Goal: Task Accomplishment & Management: Use online tool/utility

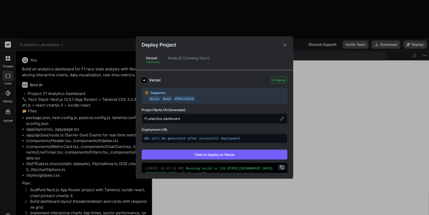
scroll to position [2512, 0]
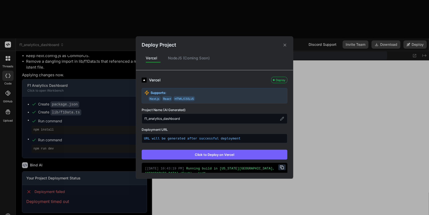
click at [284, 46] on icon at bounding box center [285, 44] width 5 height 5
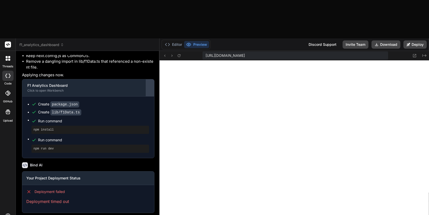
drag, startPoint x: 152, startPoint y: 68, endPoint x: 141, endPoint y: 67, distance: 10.8
click at [141, 67] on div "Bind AI Web Search Created with Pixso. Code Generator You Build an analytics da…" at bounding box center [88, 152] width 144 height 202
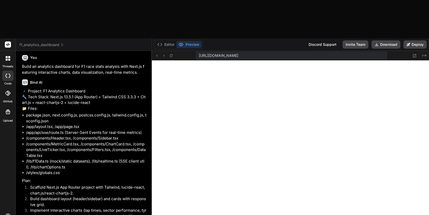
scroll to position [0, 0]
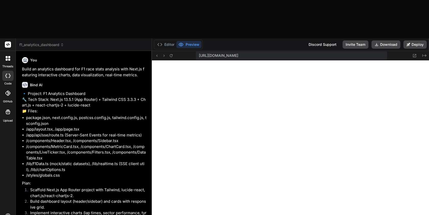
click at [51, 42] on span "f1_analytics_dashboard" at bounding box center [41, 44] width 44 height 5
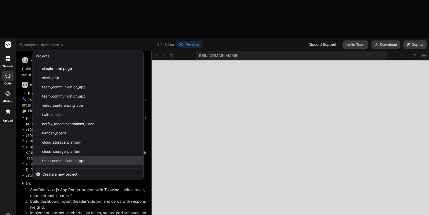
click at [61, 158] on span "team_communication_app" at bounding box center [63, 160] width 43 height 5
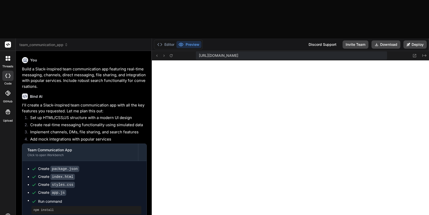
scroll to position [4829, 0]
click at [59, 42] on span "team_communication_app" at bounding box center [43, 44] width 49 height 5
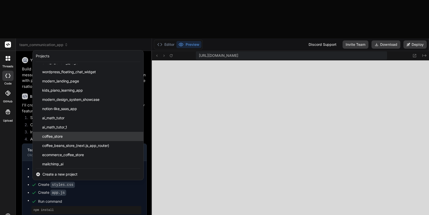
scroll to position [809, 0]
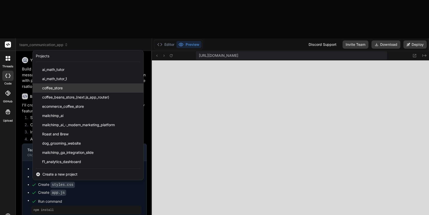
click at [98, 83] on div "coffee_store" at bounding box center [88, 87] width 111 height 9
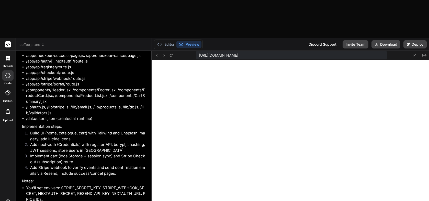
scroll to position [0, 0]
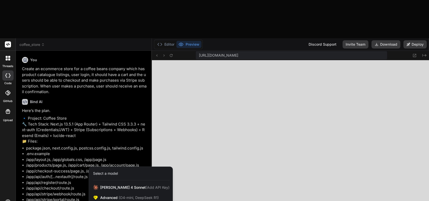
click at [71, 153] on div at bounding box center [214, 100] width 429 height 201
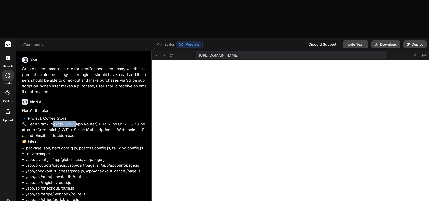
drag, startPoint x: 49, startPoint y: 91, endPoint x: 74, endPoint y: 91, distance: 25.1
click at [74, 116] on p "🔹 Project: Coffee Store 🔧 Tech Stack: Next.js 13.5.1 (App Router) + Tailwind CS…" at bounding box center [84, 130] width 125 height 29
click at [164, 41] on button "Editor" at bounding box center [165, 44] width 21 height 7
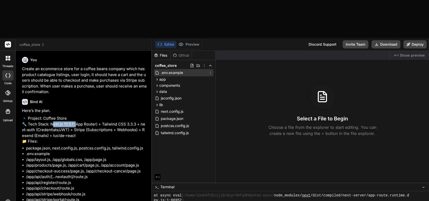
click at [173, 70] on span ".env.example" at bounding box center [171, 73] width 23 height 6
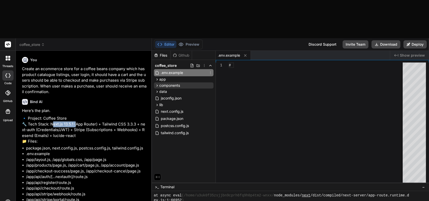
type textarea "x"
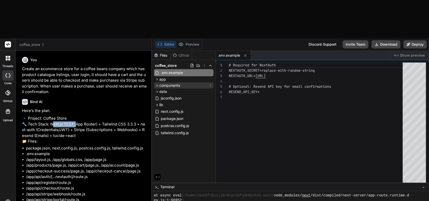
click at [174, 83] on span "components" at bounding box center [169, 85] width 21 height 5
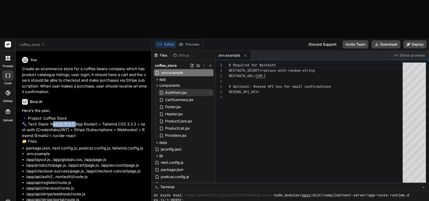
click at [173, 90] on span "AuthForm.jsx" at bounding box center [176, 93] width 23 height 6
type textarea "focus:outline-none focus:ring-2 focus:ring-coffee-600" /> </label> ); }"
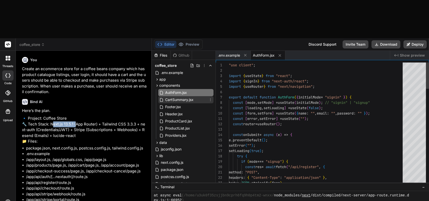
type textarea "x"
click at [173, 97] on span "CartSummary.jsx" at bounding box center [179, 100] width 29 height 6
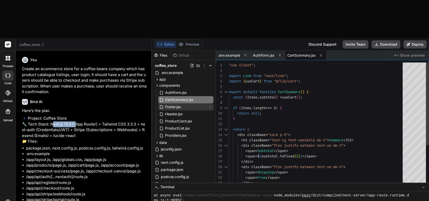
click at [172, 104] on span "Footer.jsx" at bounding box center [173, 107] width 17 height 6
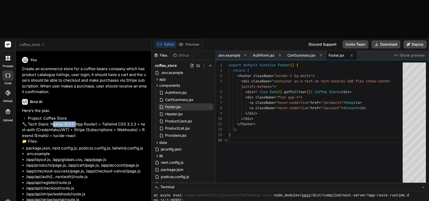
scroll to position [21, 0]
click at [174, 111] on span "Header.jsx" at bounding box center [174, 114] width 19 height 6
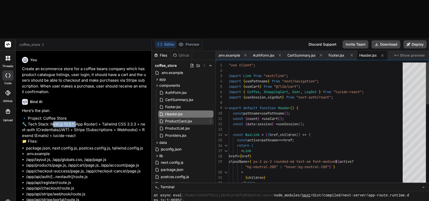
click at [175, 118] on span "ProductCard.jsx" at bounding box center [179, 121] width 28 height 6
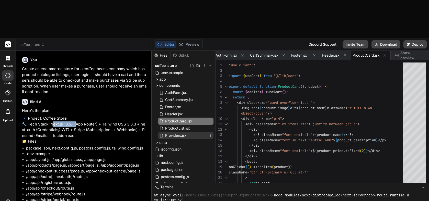
click at [176, 133] on span "Providers.jsx" at bounding box center [176, 136] width 23 height 6
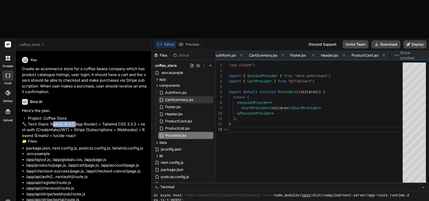
scroll to position [11, 0]
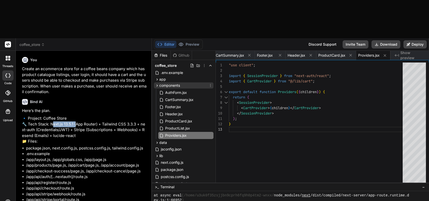
click at [157, 85] on icon at bounding box center [156, 86] width 1 height 2
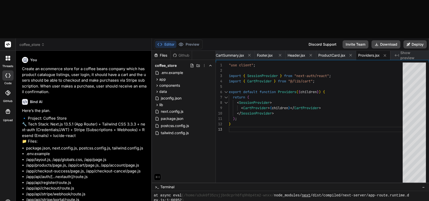
click at [258, 86] on div ""use client" ; import { SessionProvider } from "next-auth/react" ; import { Car…" at bounding box center [317, 124] width 177 height 123
click at [287, 76] on div ""use client" ; import { SessionProvider } from "next-auth/react" ; import { Car…" at bounding box center [317, 124] width 177 height 123
click at [281, 73] on div ""use client" ; import { SessionProvider } from "next-auth/react" ; import { Car…" at bounding box center [317, 124] width 177 height 123
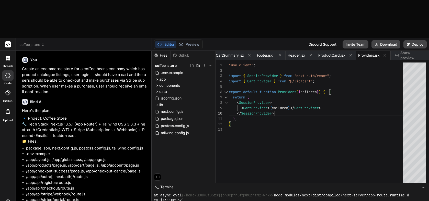
scroll to position [48, 0]
click at [263, 80] on div ""use client" ; import { SessionProvider } from "next-auth/react" ; import { Car…" at bounding box center [317, 124] width 177 height 123
type textarea "); }"
click at [317, 183] on div ">_ Terminal −" at bounding box center [290, 187] width 277 height 8
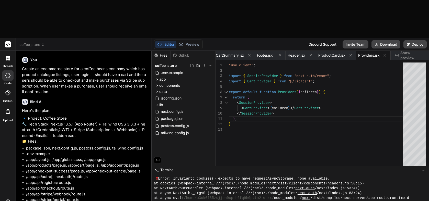
drag, startPoint x: 317, startPoint y: 145, endPoint x: 317, endPoint y: 128, distance: 17.4
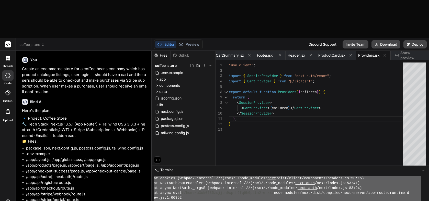
scroll to position [4674, 0]
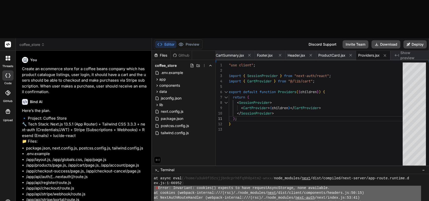
drag, startPoint x: 191, startPoint y: 191, endPoint x: 153, endPoint y: 148, distance: 57.4
paste textarea "X Error: Invariant: cookies() expects to have requestAsyncStorage, none availab…"
type textarea "X Error: Invariant: cookies() expects to have requestAsyncStorage, none availab…"
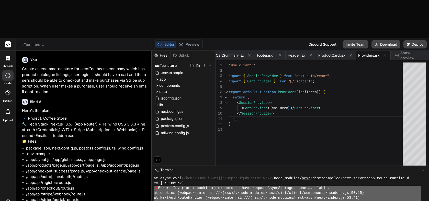
type textarea "x"
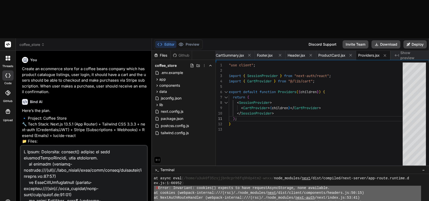
scroll to position [559, 0]
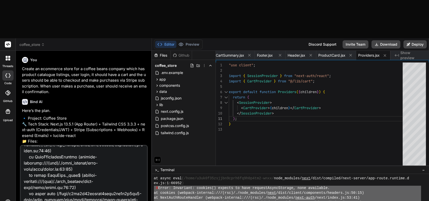
type textarea "x"
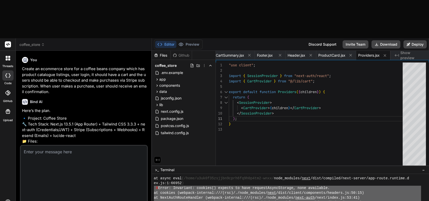
scroll to position [0, 0]
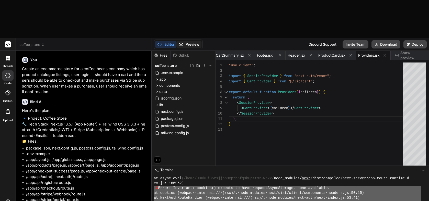
click at [192, 41] on button "Preview" at bounding box center [188, 44] width 25 height 7
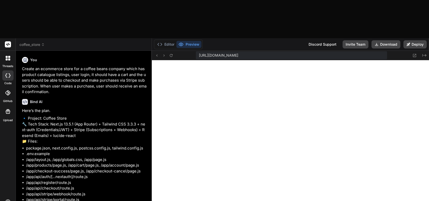
click at [312, 51] on div "[URL][DOMAIN_NAME]" at bounding box center [291, 55] width 191 height 8
click at [169, 41] on button "Editor" at bounding box center [165, 44] width 21 height 7
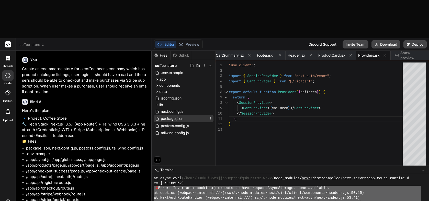
click at [175, 116] on span "package.json" at bounding box center [172, 119] width 24 height 6
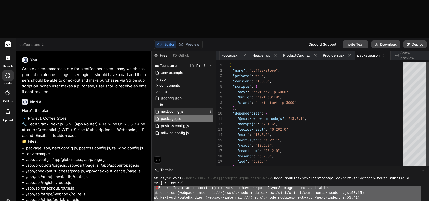
click at [175, 109] on span "next.config.js" at bounding box center [172, 112] width 24 height 6
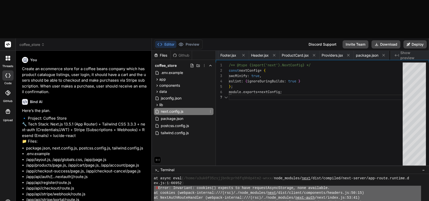
scroll to position [32, 0]
click at [184, 76] on div "app" at bounding box center [184, 79] width 60 height 6
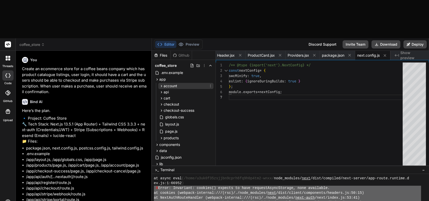
click at [182, 83] on div "account" at bounding box center [185, 86] width 55 height 6
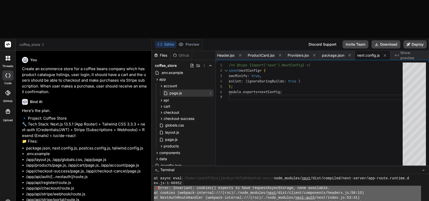
click at [181, 90] on span "page.js" at bounding box center [175, 93] width 13 height 6
type textarea "</ul> )} </div> </div> ); }"
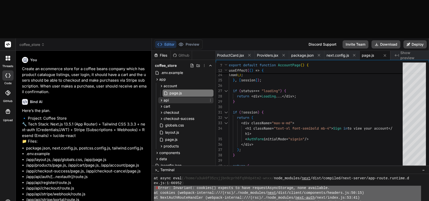
click at [165, 98] on span "api" at bounding box center [166, 100] width 5 height 5
click at [170, 124] on span "cart" at bounding box center [167, 126] width 7 height 5
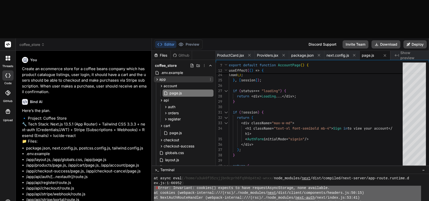
click at [157, 77] on icon at bounding box center [157, 79] width 4 height 4
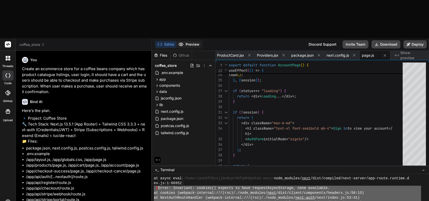
click at [188, 41] on button "Preview" at bounding box center [188, 44] width 25 height 7
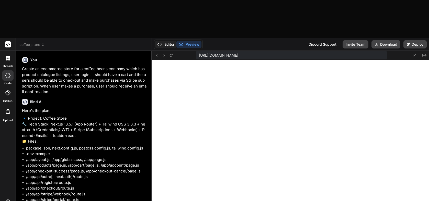
click at [168, 41] on button "Editor" at bounding box center [165, 44] width 21 height 7
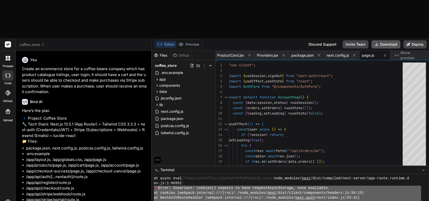
click at [385, 40] on button "Download" at bounding box center [386, 44] width 29 height 8
click at [246, 38] on div "Editor Preview Discord Support Invite Team Download Deploy" at bounding box center [290, 44] width 277 height 13
click at [191, 41] on button "Preview" at bounding box center [188, 44] width 25 height 7
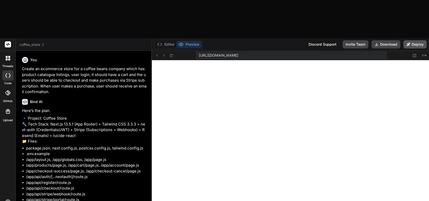
click at [415, 40] on button "Deploy" at bounding box center [415, 44] width 23 height 8
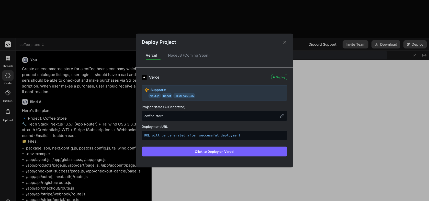
click at [208, 151] on button "Click to Deploy on Vercel" at bounding box center [215, 152] width 146 height 10
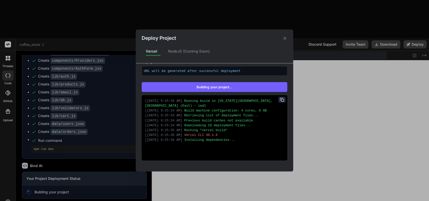
scroll to position [0, 0]
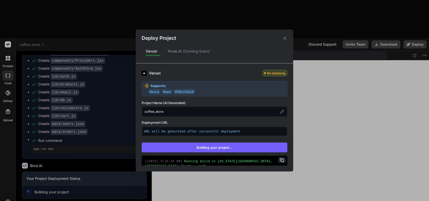
click at [285, 38] on icon at bounding box center [285, 38] width 5 height 5
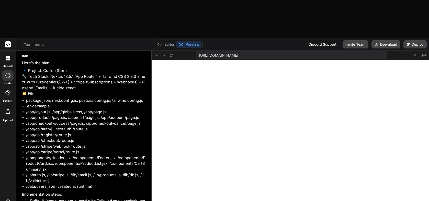
scroll to position [51, 0]
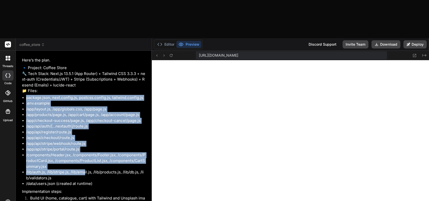
drag, startPoint x: 26, startPoint y: 73, endPoint x: 86, endPoint y: 144, distance: 92.6
click at [86, 144] on ul "package.json, next.config.js, postcss.config.js, tailwind.config.js .env.exampl…" at bounding box center [84, 141] width 125 height 92
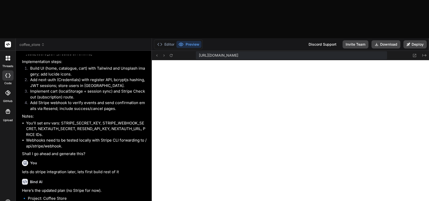
scroll to position [186, 0]
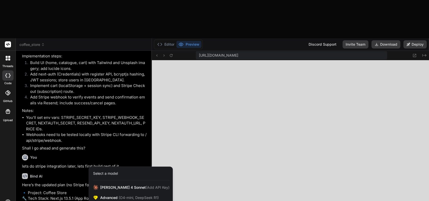
click at [71, 130] on div at bounding box center [214, 100] width 429 height 201
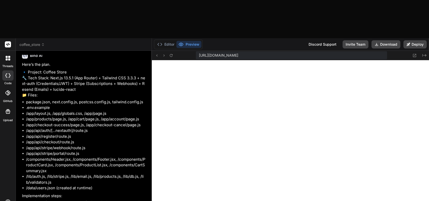
scroll to position [0, 0]
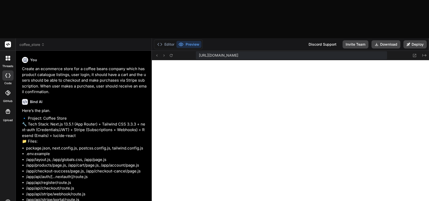
click at [47, 66] on p "Create an ecommerce store for a coffee beans company which has product catalogu…" at bounding box center [84, 80] width 125 height 29
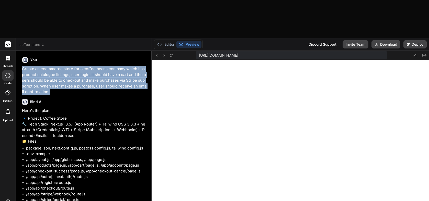
click at [47, 66] on p "Create an ecommerce store for a coffee beans company which has product catalogu…" at bounding box center [84, 80] width 125 height 29
copy div "Create an ecommerce store for a coffee beans company which has product catalogu…"
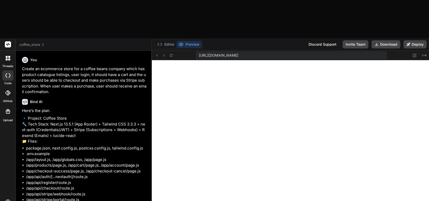
click at [8, 59] on icon at bounding box center [9, 60] width 2 height 2
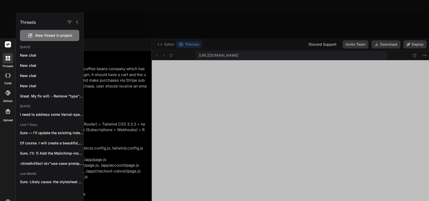
click at [41, 37] on span "New thread in project" at bounding box center [53, 35] width 37 height 5
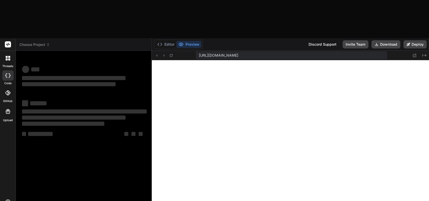
type textarea "x"
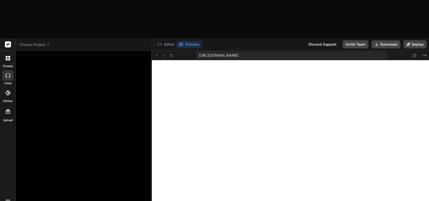
paste textarea "Create an ecommerce store for a coffee beans company which has product catalogu…"
type textarea "Create an ecommerce store for a coffee beans company which has product catalogu…"
type textarea "x"
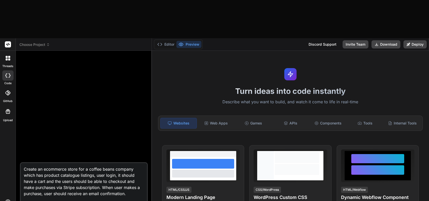
type textarea "Create an ecommerce store for a coffee beans company which has product catalogu…"
type textarea "x"
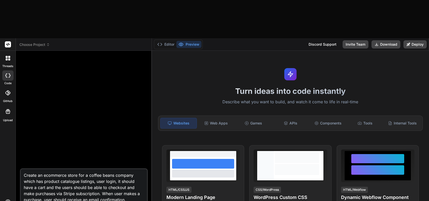
scroll to position [2823, 0]
type textarea "Create an ecommerce store for a coffee beans company which has product catalogu…"
type textarea "x"
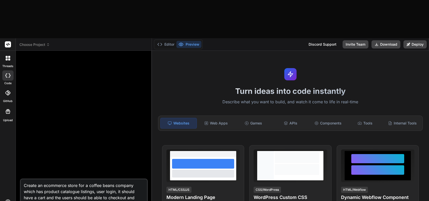
type textarea "Create an ecommerce store for a coffee beans company which has product catalogu…"
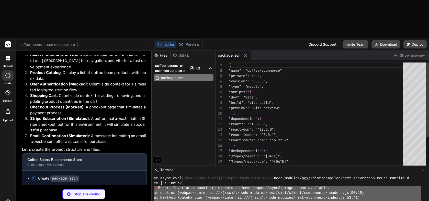
scroll to position [2808, 0]
type textarea "x"
type textarea "<script type="module" src="/src/main.jsx"></script> </body> </html>"
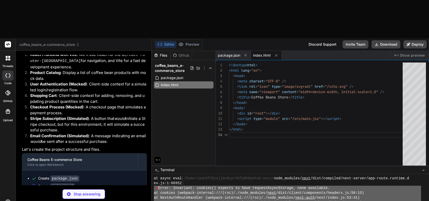
scroll to position [158, 0]
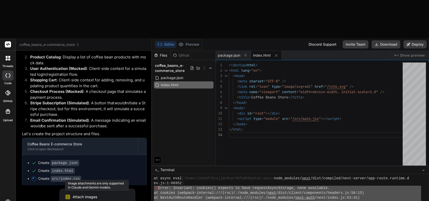
type textarea "x"
type textarea "/* Empty Cart/Product Messages */ .empty-message { text-align: center; font-siz…"
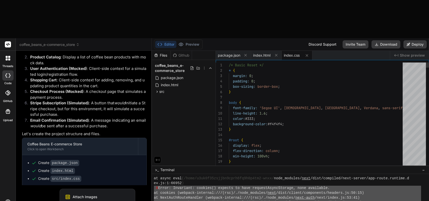
scroll to position [1992, 0]
click at [42, 153] on div at bounding box center [214, 100] width 429 height 201
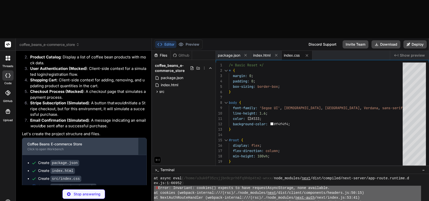
scroll to position [165, 0]
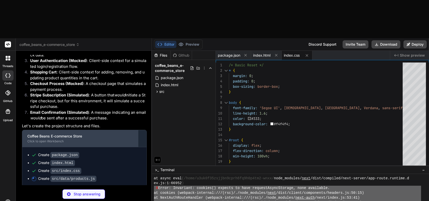
type textarea "x"
type textarea "} ]; export default products;"
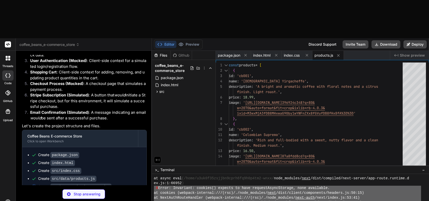
type textarea "x"
type textarea "{children} </AuthContext.Provider> ); }; export const useAuth = () => useContex…"
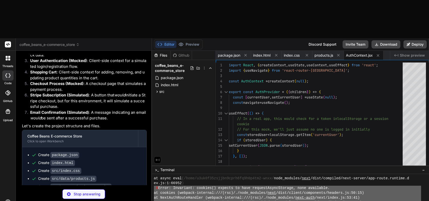
type textarea "x"
type textarea "}; export const useCart = () => useContext(CartContext);"
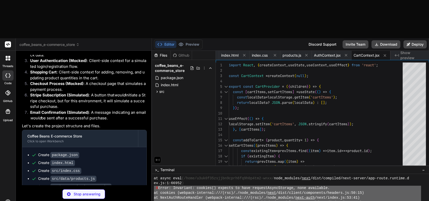
type textarea "x"
type textarea "</span>} </Link> </div> </div> </header> ); }; export default Header;"
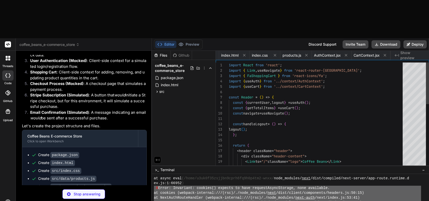
scroll to position [0, 63]
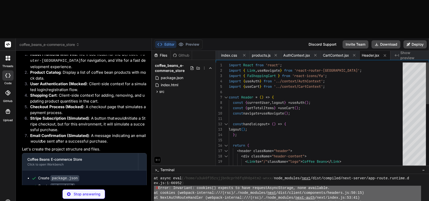
type textarea "x"
type textarea "); }; export default Footer;"
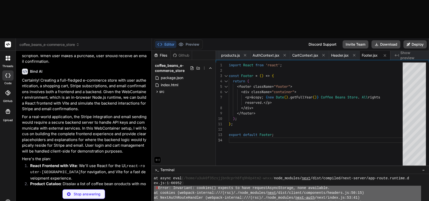
scroll to position [0, 0]
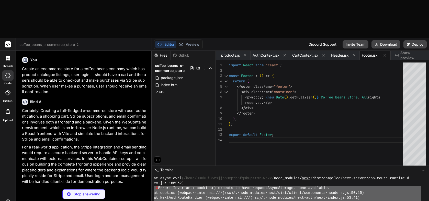
type textarea "x"
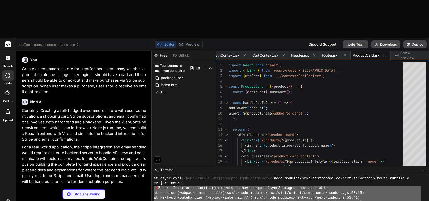
type textarea "x"
type textarea "</div> </section> </div> ); }; export default HomePage;"
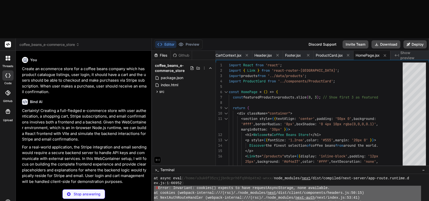
type textarea "x"
type textarea "{[DOMAIN_NAME](product => ( <ProductCard key={[DOMAIN_NAME]} product={product} …"
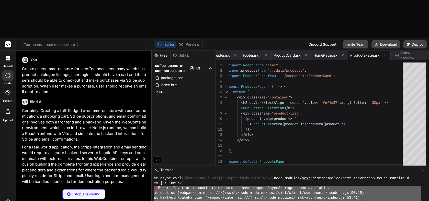
type textarea "x"
type textarea "}; export default ProductDetailPage;"
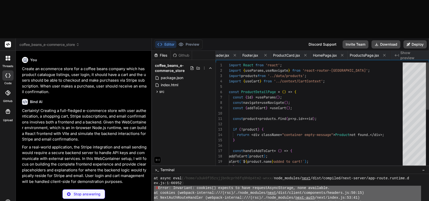
scroll to position [16, 0]
type textarea "x"
type textarea "</div> ); }; export default CartPage;"
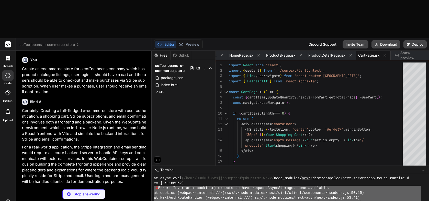
type textarea "x"
type textarea "</div> ); }; export default LoginPage;"
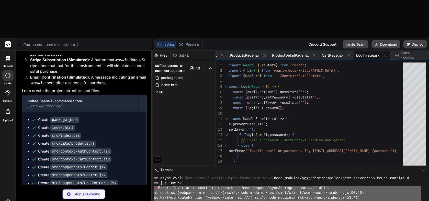
type textarea "x"
type textarea "}; export default RegisterPage;"
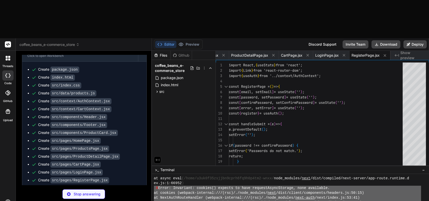
scroll to position [0, 0]
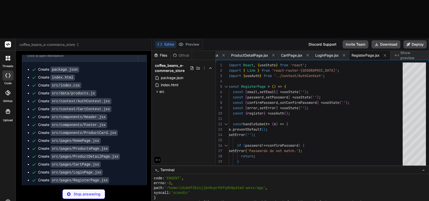
type textarea "x"
type textarea "export default CheckoutPage;"
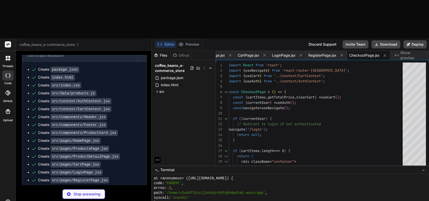
type textarea "x"
type textarea "</div> ); }; export default OrderConfirmationPage;"
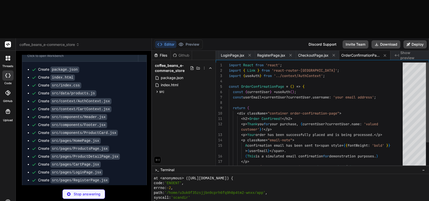
scroll to position [16, 0]
type textarea "x"
type textarea "</> ); } export default App;"
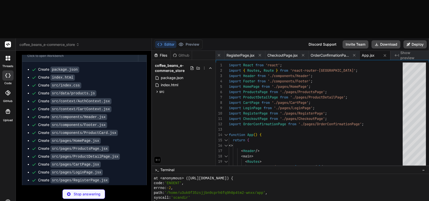
type textarea "x"
type textarea "<BrowserRouter> <AuthProvider> <CartProvider> <App /> </CartProvider> </AuthPro…"
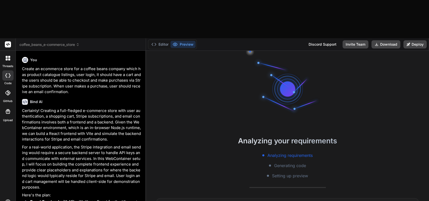
scroll to position [0, 525]
drag, startPoint x: 151, startPoint y: 20, endPoint x: 135, endPoint y: 20, distance: 16.1
click at [135, 51] on div "Bind AI Web Search Created with Pixso. Code Generator You Create an ecommerce s…" at bounding box center [81, 145] width 130 height 189
click at [159, 41] on button "Editor" at bounding box center [159, 44] width 21 height 7
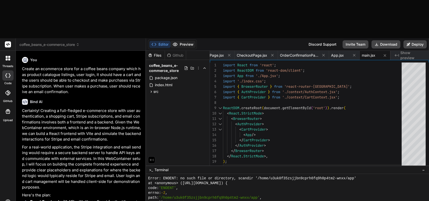
click at [182, 41] on button "Preview" at bounding box center [183, 44] width 25 height 7
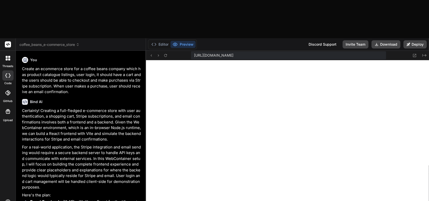
click at [76, 42] on span "coffee_beans_e-commerce_store" at bounding box center [49, 44] width 60 height 5
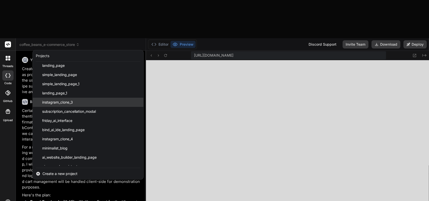
scroll to position [818, 0]
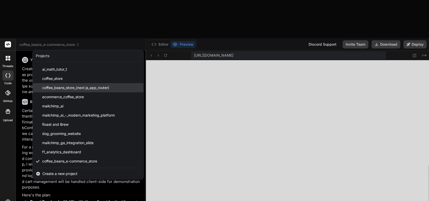
click at [93, 85] on span "coffee_beans_store_(next.js_app_router)" at bounding box center [75, 87] width 67 height 5
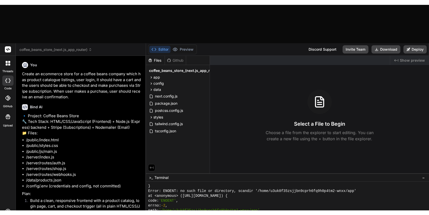
scroll to position [1331, 0]
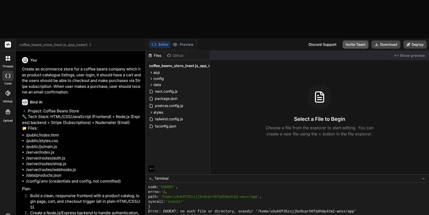
click at [352, 40] on button "Invite Team" at bounding box center [356, 44] width 26 height 8
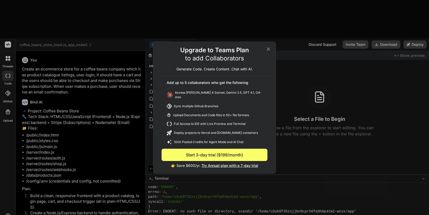
click at [268, 51] on icon at bounding box center [268, 49] width 6 height 6
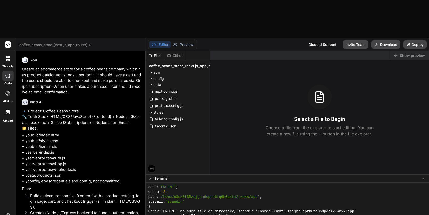
type textarea "x"
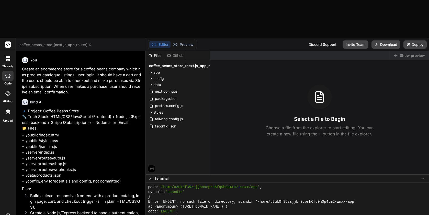
scroll to position [0, 0]
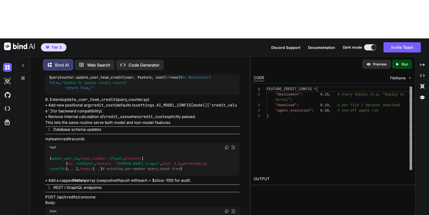
scroll to position [259, 0]
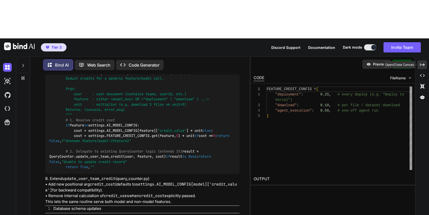
click at [424, 60] on div "Created with Pixso." at bounding box center [422, 64] width 9 height 9
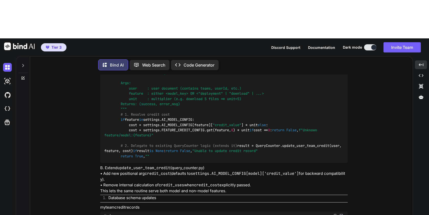
click at [24, 42] on img at bounding box center [19, 46] width 31 height 8
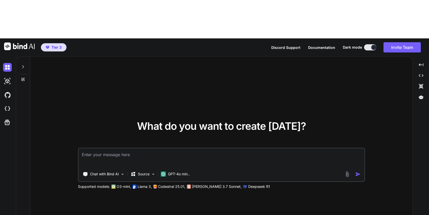
type textarea "x"
click at [119, 169] on div "Chat with Bind AI" at bounding box center [104, 174] width 46 height 10
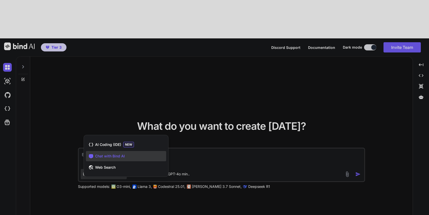
click at [119, 153] on span "Chat with Bind AI" at bounding box center [110, 155] width 30 height 5
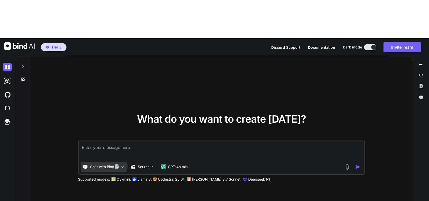
click at [117, 165] on p "Chat with Bind AI" at bounding box center [104, 167] width 29 height 5
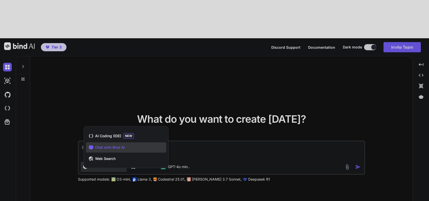
click at [112, 145] on span "Chat with Bind AI" at bounding box center [110, 147] width 30 height 5
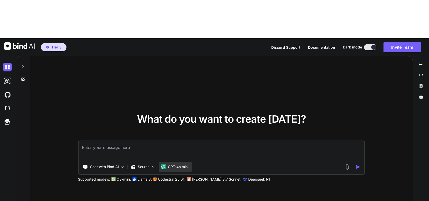
click at [183, 165] on p "GPT-4o min.." at bounding box center [179, 167] width 22 height 5
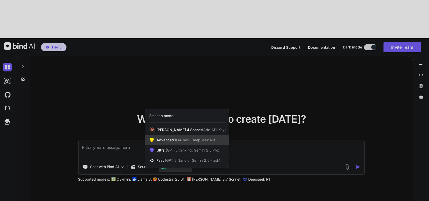
click at [195, 138] on span "(O4-mini, DeepSeek R1)" at bounding box center [194, 140] width 41 height 4
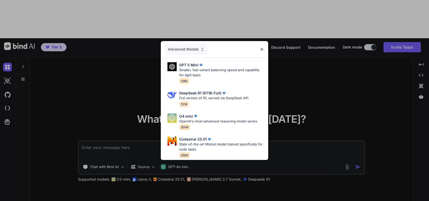
click at [190, 49] on div "Advanced Models" at bounding box center [186, 49] width 43 height 11
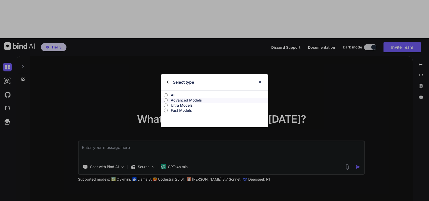
click at [181, 111] on p "Fast Models" at bounding box center [219, 110] width 97 height 5
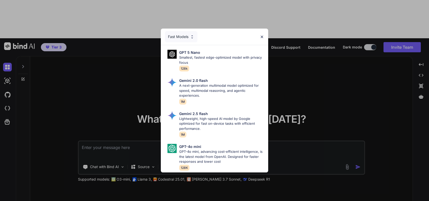
click at [263, 36] on img at bounding box center [262, 37] width 4 height 4
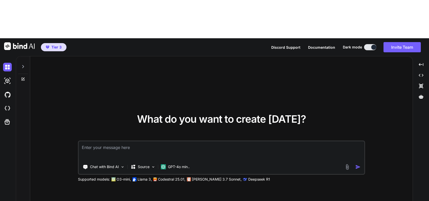
click at [135, 142] on textarea at bounding box center [221, 151] width 285 height 19
click at [151, 162] on div "Source" at bounding box center [143, 167] width 29 height 10
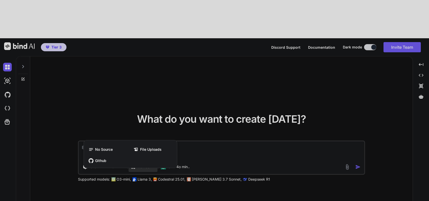
click at [104, 83] on div at bounding box center [214, 100] width 429 height 201
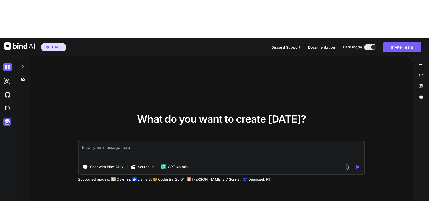
click at [5, 120] on icon at bounding box center [7, 122] width 5 height 5
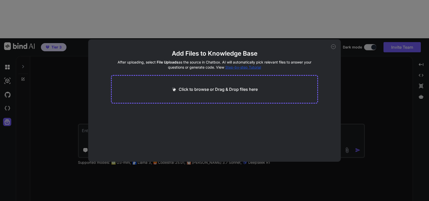
click at [57, 88] on div "Add Files to Knowledge Base After uploading, select File Uploads as the source …" at bounding box center [214, 100] width 429 height 201
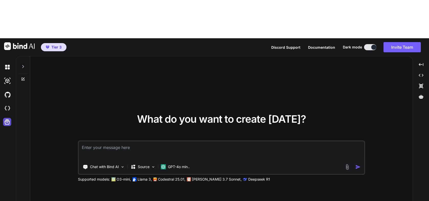
click at [5, 120] on icon at bounding box center [7, 122] width 5 height 5
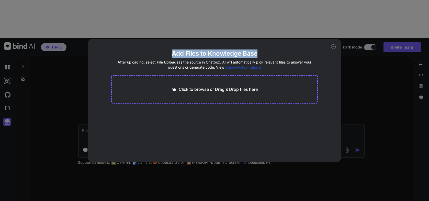
drag, startPoint x: 170, startPoint y: 54, endPoint x: 271, endPoint y: 55, distance: 101.5
click at [271, 55] on h2 "Add Files to Knowledge Base" at bounding box center [214, 54] width 207 height 8
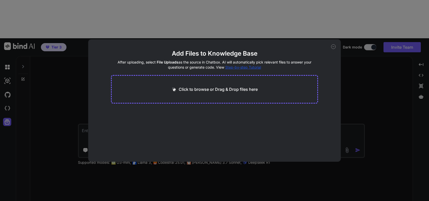
click at [72, 75] on div "Add Files to Knowledge Base After uploading, select File Uploads as the source …" at bounding box center [214, 100] width 429 height 201
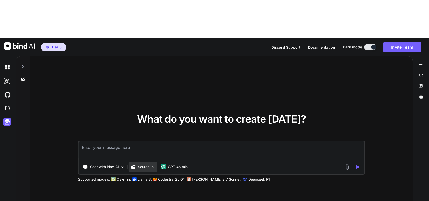
click at [153, 165] on img at bounding box center [153, 167] width 4 height 4
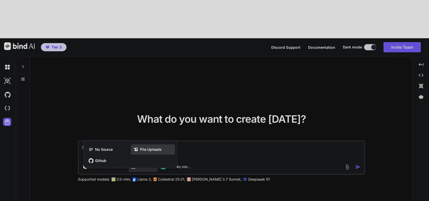
click at [152, 147] on span "File Uploads" at bounding box center [150, 149] width 21 height 5
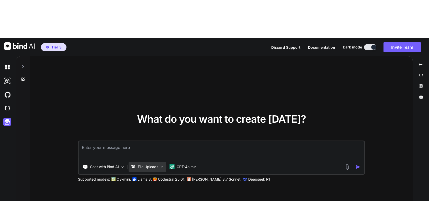
click at [157, 165] on p "File Uploads" at bounding box center [148, 167] width 20 height 5
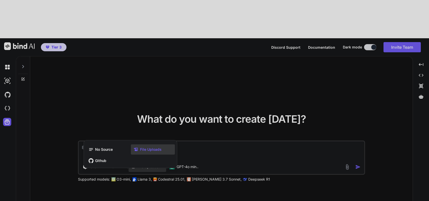
click at [156, 65] on div at bounding box center [214, 100] width 429 height 201
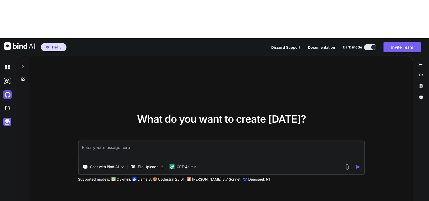
click at [10, 91] on img at bounding box center [7, 95] width 9 height 9
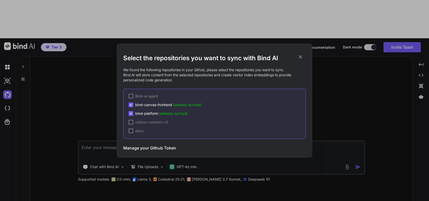
click at [139, 148] on h3 "Manage your Github Token" at bounding box center [149, 148] width 53 height 6
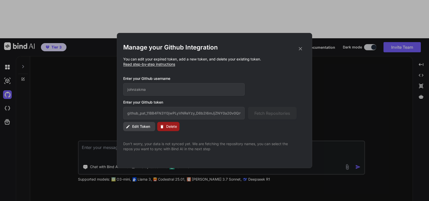
click at [301, 46] on icon at bounding box center [301, 49] width 6 height 6
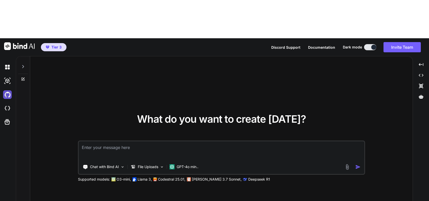
click at [10, 91] on img at bounding box center [7, 95] width 9 height 9
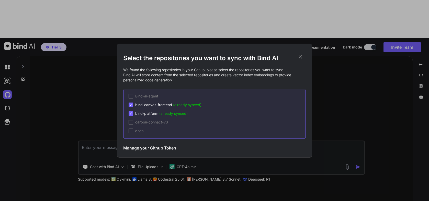
click at [160, 104] on span "bind-canvas-frontend (already synced)" at bounding box center [168, 105] width 66 height 5
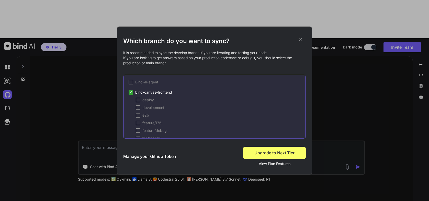
click at [301, 39] on icon at bounding box center [300, 39] width 3 height 3
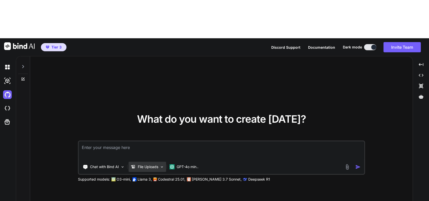
click at [160, 165] on img at bounding box center [162, 167] width 4 height 4
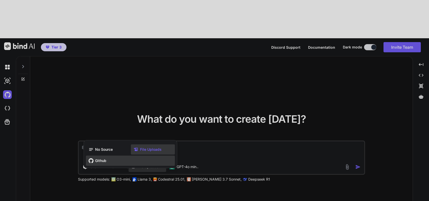
click at [106, 159] on span "Github" at bounding box center [100, 161] width 11 height 5
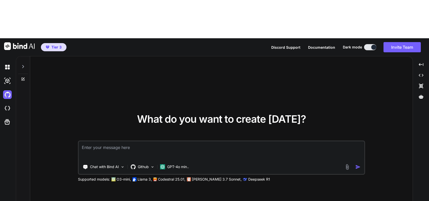
click at [140, 142] on textarea at bounding box center [221, 151] width 285 height 19
click at [174, 114] on div "What do you want to create today?" at bounding box center [221, 123] width 169 height 18
click at [121, 142] on textarea at bounding box center [221, 151] width 285 height 19
click at [421, 62] on icon "Created with Pixso." at bounding box center [421, 64] width 5 height 5
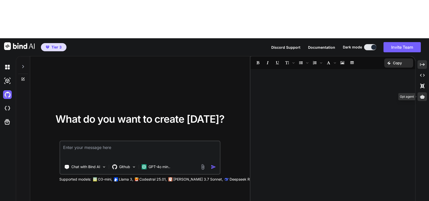
click at [421, 93] on div at bounding box center [422, 97] width 9 height 9
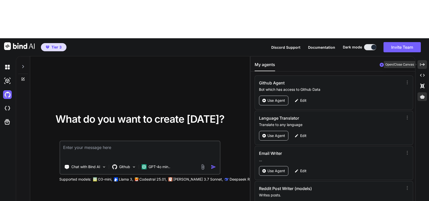
click at [419, 60] on div "Created with Pixso." at bounding box center [422, 64] width 9 height 9
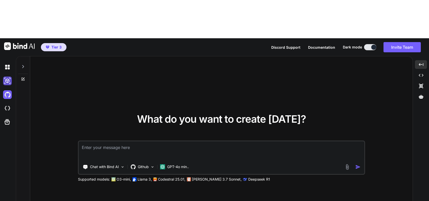
click at [6, 77] on img at bounding box center [7, 81] width 9 height 9
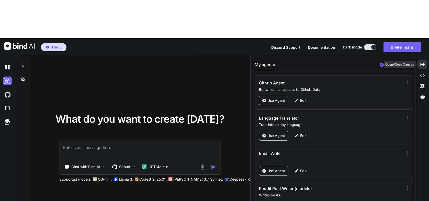
click at [423, 62] on icon "Created with Pixso." at bounding box center [422, 64] width 5 height 5
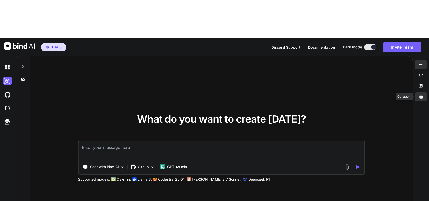
click at [422, 95] on icon at bounding box center [421, 97] width 5 height 4
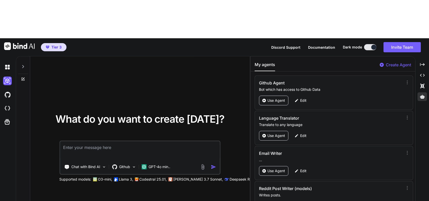
click at [393, 62] on p "Create Agent" at bounding box center [398, 65] width 25 height 6
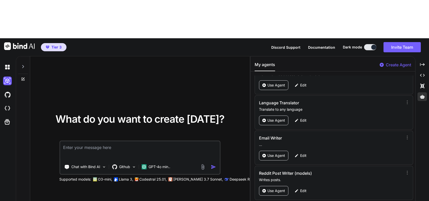
scroll to position [16, 0]
click at [302, 153] on p "Edit" at bounding box center [303, 155] width 6 height 5
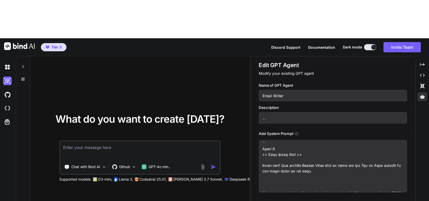
scroll to position [0, 0]
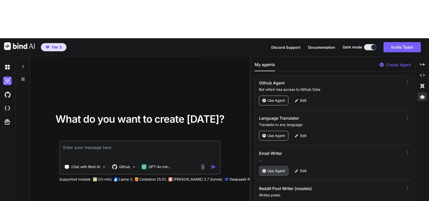
click at [272, 169] on p "Use Agent" at bounding box center [276, 171] width 18 height 5
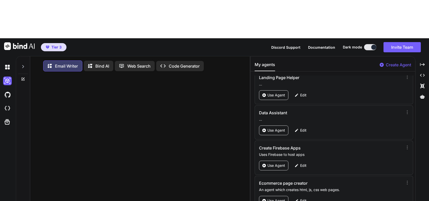
scroll to position [160, 0]
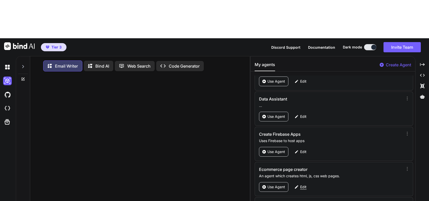
click at [304, 185] on p "Edit" at bounding box center [303, 187] width 6 height 5
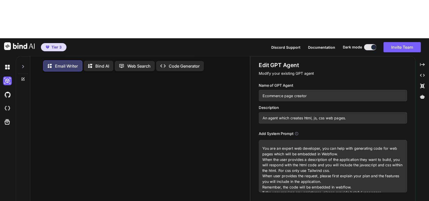
click at [292, 140] on textarea "You are an expert web developer, you can help with generating code for web page…" at bounding box center [333, 166] width 148 height 52
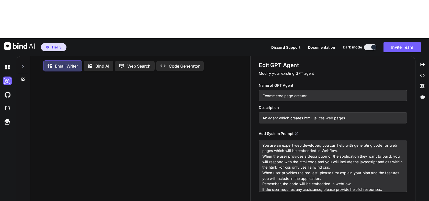
scroll to position [0, 0]
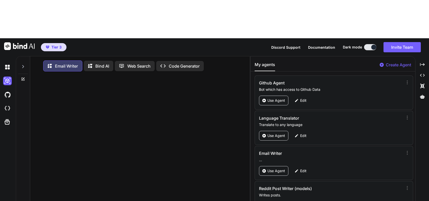
type textarea "future of AI"
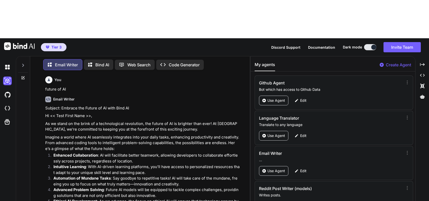
click at [129, 62] on p "Web Search" at bounding box center [138, 65] width 23 height 6
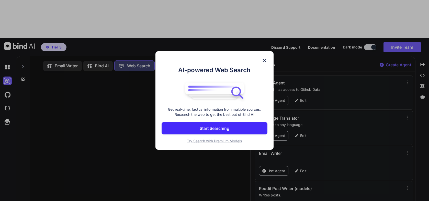
scroll to position [2, 0]
click at [264, 58] on img at bounding box center [264, 61] width 6 height 6
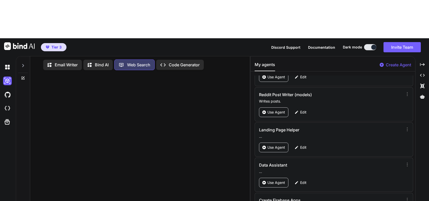
scroll to position [296, 0]
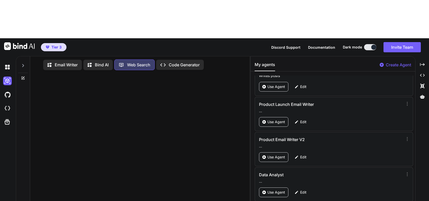
click at [187, 60] on div "Created with Pixso. Code Generator" at bounding box center [180, 65] width 48 height 10
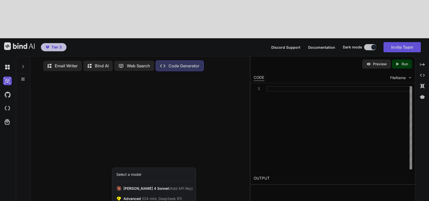
click at [77, 123] on div at bounding box center [214, 100] width 429 height 201
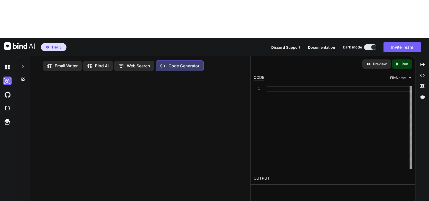
type textarea "write a python script"
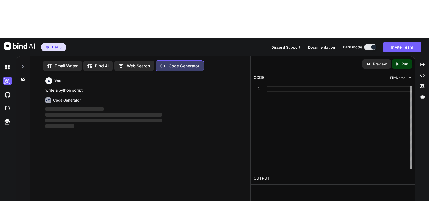
scroll to position [2, 0]
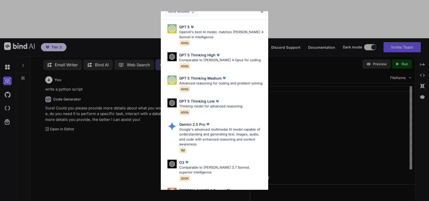
scroll to position [0, 0]
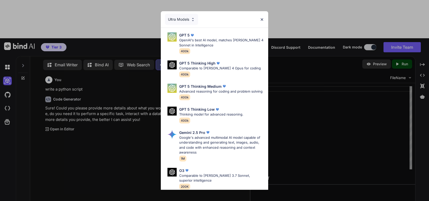
click at [262, 18] on img at bounding box center [262, 19] width 4 height 4
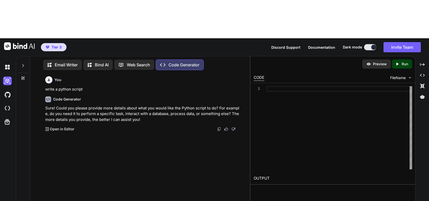
click at [65, 62] on p "Email Writer" at bounding box center [66, 65] width 23 height 6
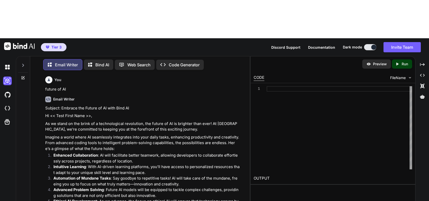
scroll to position [66, 0]
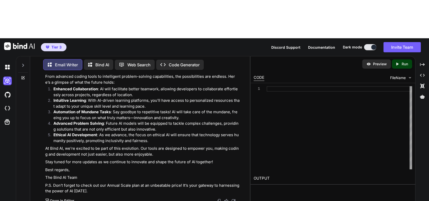
click at [69, 199] on p "Open in Editor" at bounding box center [62, 201] width 24 height 5
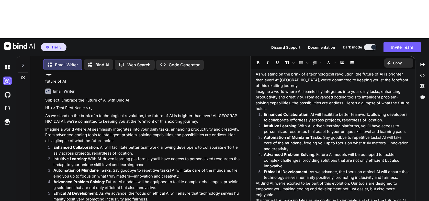
scroll to position [0, 0]
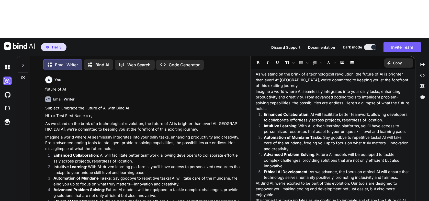
click at [6, 203] on icon "Created with Pixso." at bounding box center [7, 205] width 4 height 4
